Goal: Navigation & Orientation: Find specific page/section

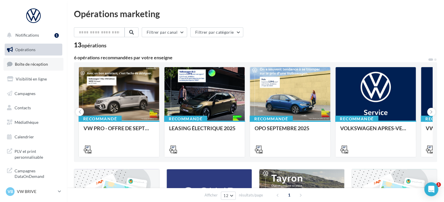
click at [35, 68] on link "Boîte de réception" at bounding box center [33, 64] width 60 height 13
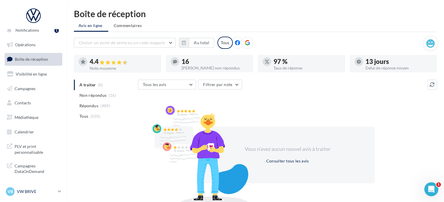
click at [34, 195] on div "VB VW BRIVE vw-bri-prat" at bounding box center [31, 191] width 50 height 9
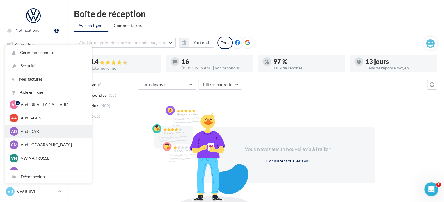
scroll to position [40, 0]
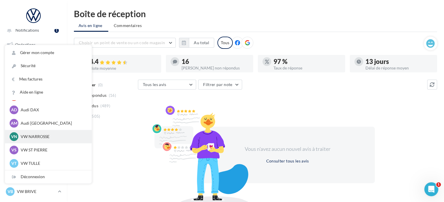
click at [49, 141] on div "VN VW NARROSSE vw-nar-prat" at bounding box center [48, 136] width 77 height 9
